Goal: Find specific page/section: Find specific page/section

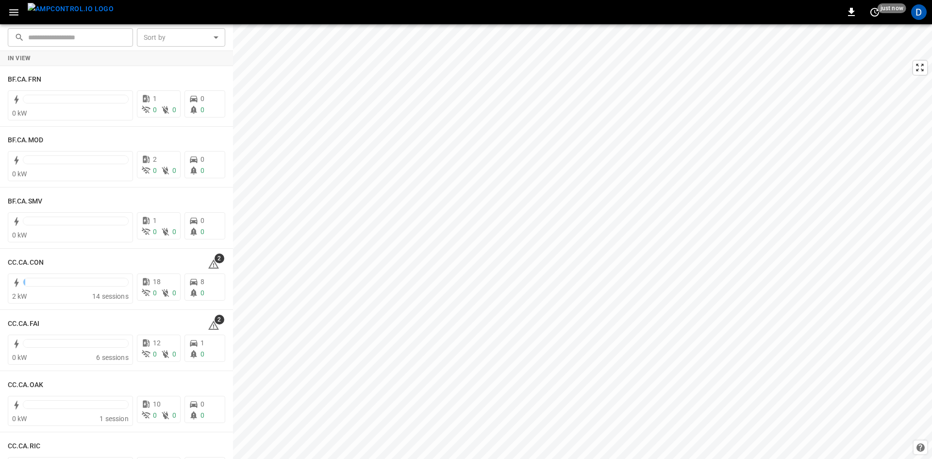
click at [24, 17] on button "menu" at bounding box center [71, 12] width 94 height 24
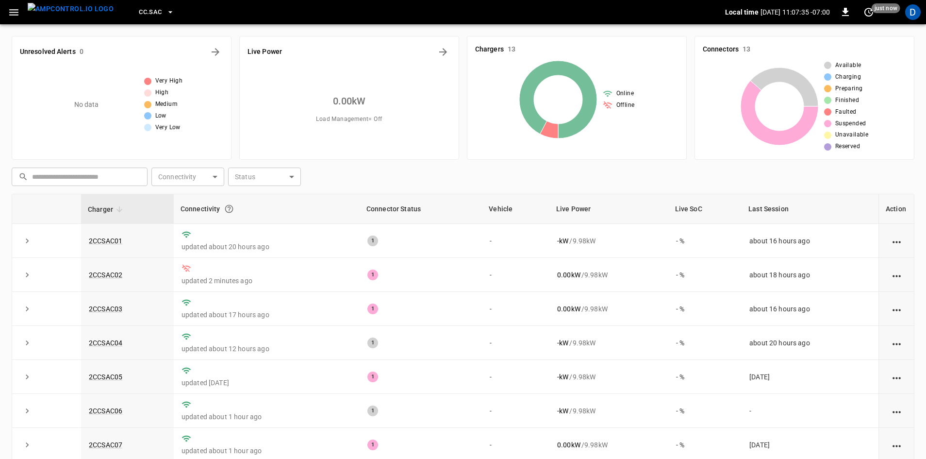
click at [8, 16] on icon "button" at bounding box center [14, 12] width 12 height 12
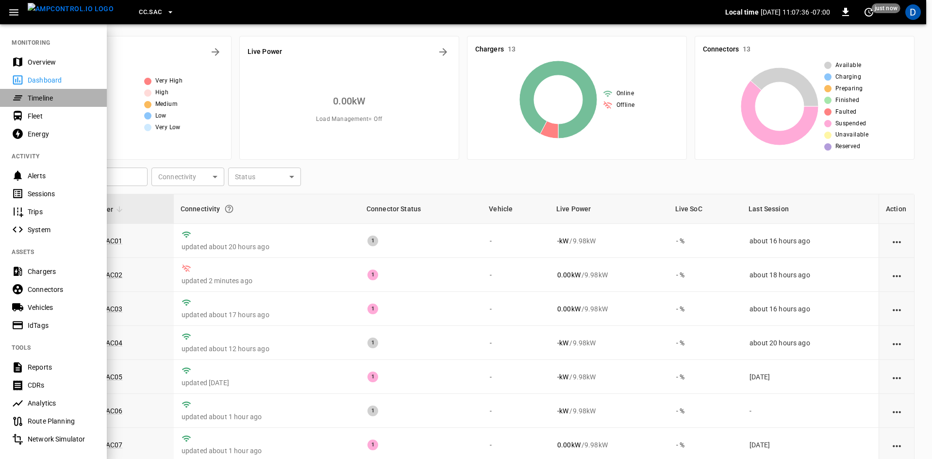
drag, startPoint x: 28, startPoint y: 102, endPoint x: 29, endPoint y: 95, distance: 7.4
click at [29, 101] on div "Timeline" at bounding box center [61, 98] width 67 height 10
